Goal: Find contact information: Find contact information

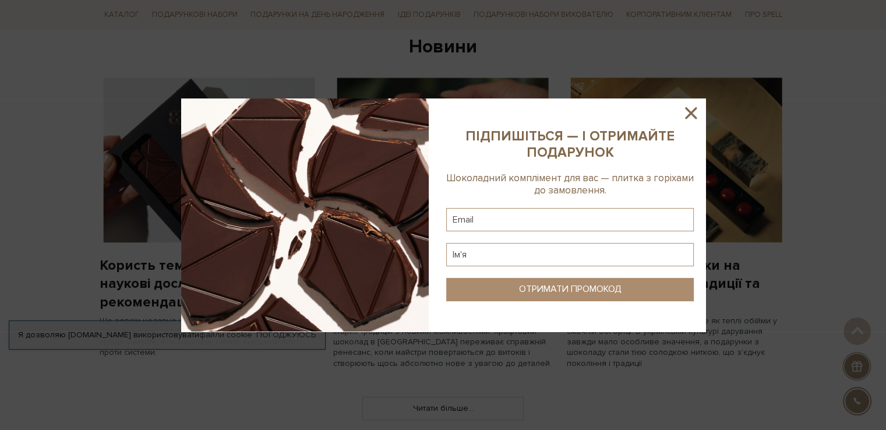
scroll to position [1002, 0]
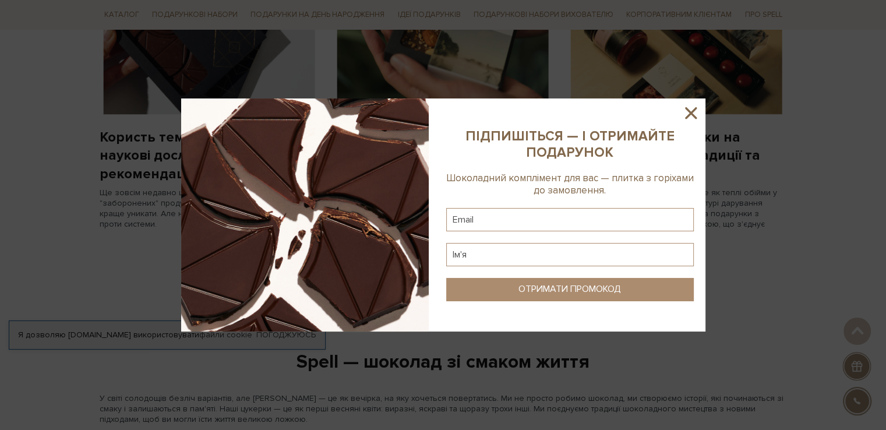
click at [691, 112] on icon at bounding box center [691, 113] width 12 height 12
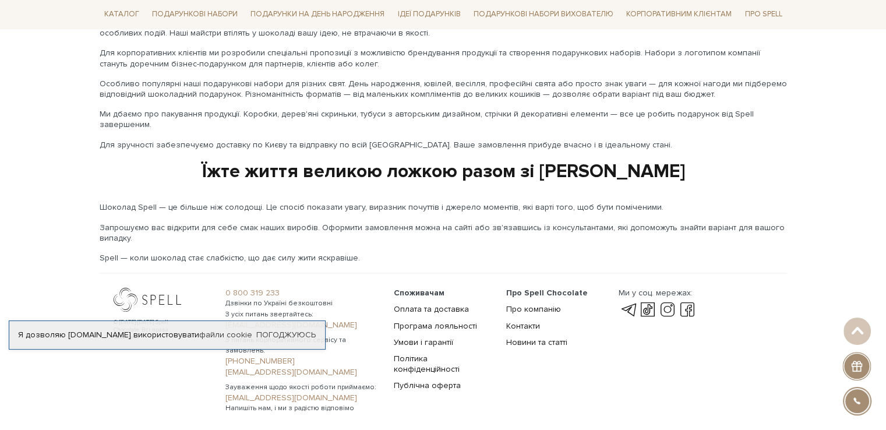
scroll to position [1930, 0]
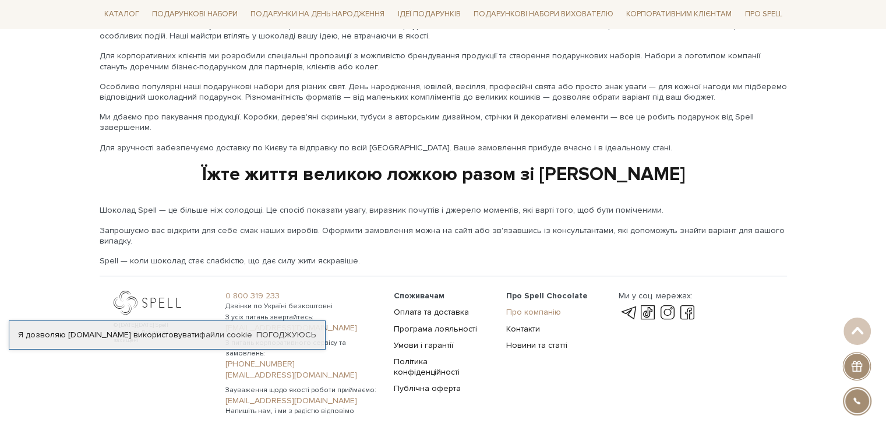
click at [516, 307] on link "Про компанію" at bounding box center [533, 312] width 55 height 10
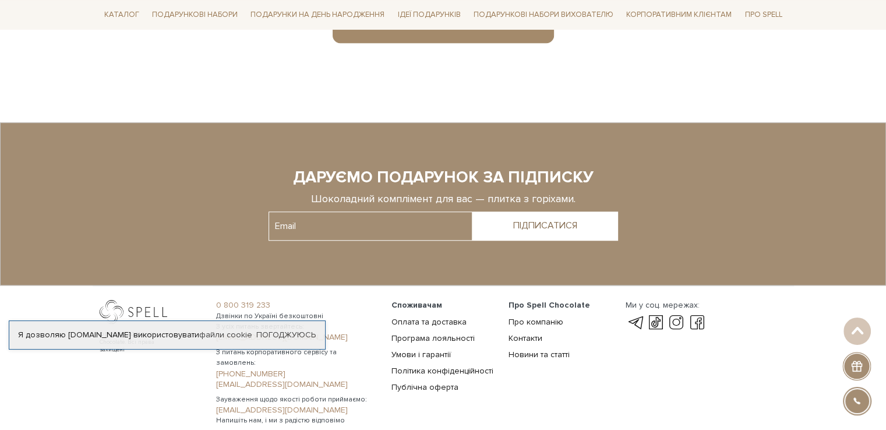
scroll to position [909, 0]
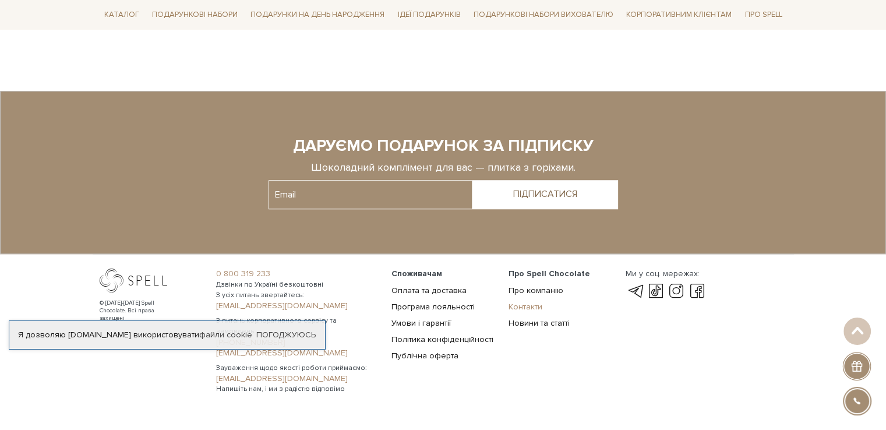
click at [525, 306] on link "Контакти" at bounding box center [526, 307] width 34 height 10
